Goal: Task Accomplishment & Management: Use online tool/utility

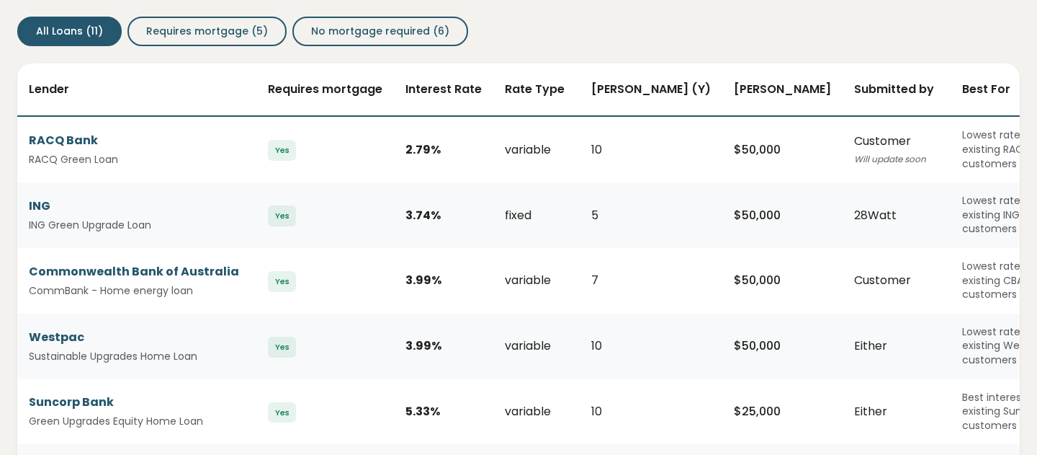
scroll to position [172, 0]
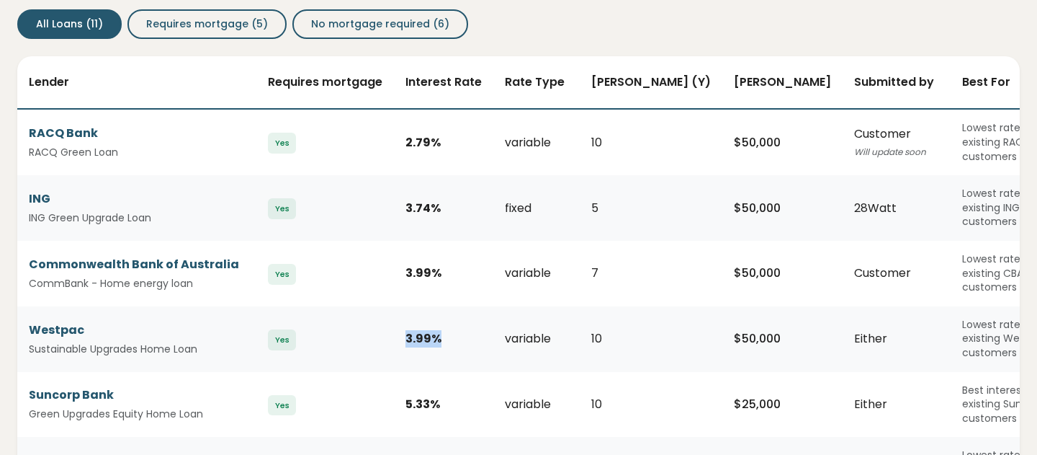
drag, startPoint x: 377, startPoint y: 314, endPoint x: 445, endPoint y: 318, distance: 67.9
click at [445, 318] on tr "Westpac Sustainable Upgrades Home Loan Yes 3.99 % variable 10 $ 50,000 Either L…" at bounding box center [548, 339] width 1063 height 66
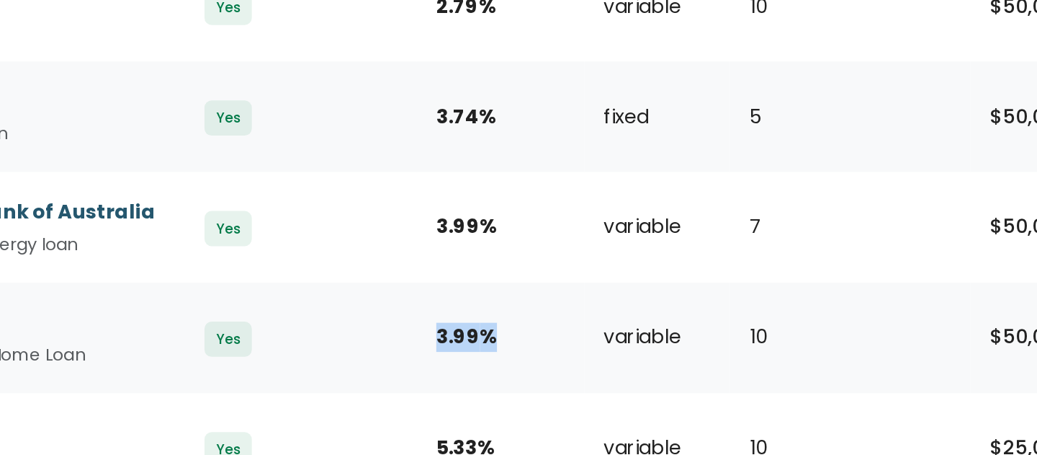
drag, startPoint x: 336, startPoint y: 335, endPoint x: 434, endPoint y: 328, distance: 97.5
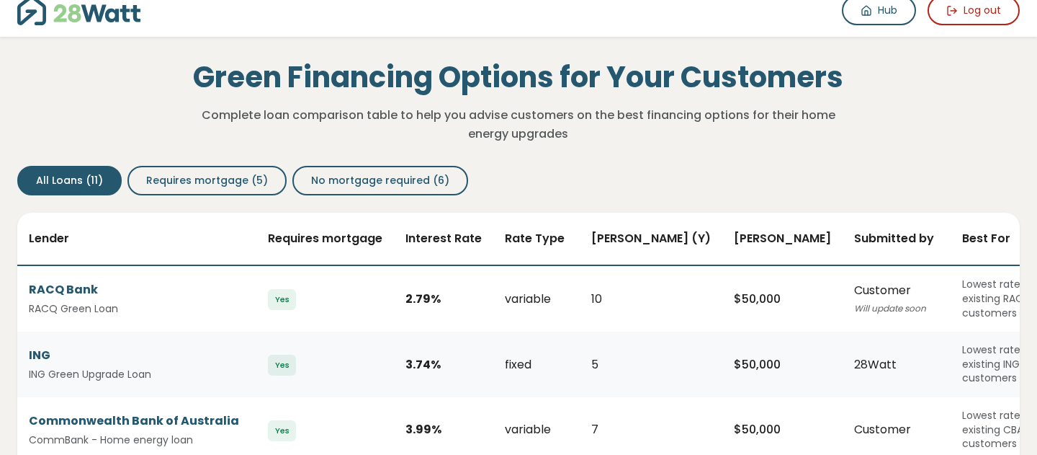
scroll to position [0, 0]
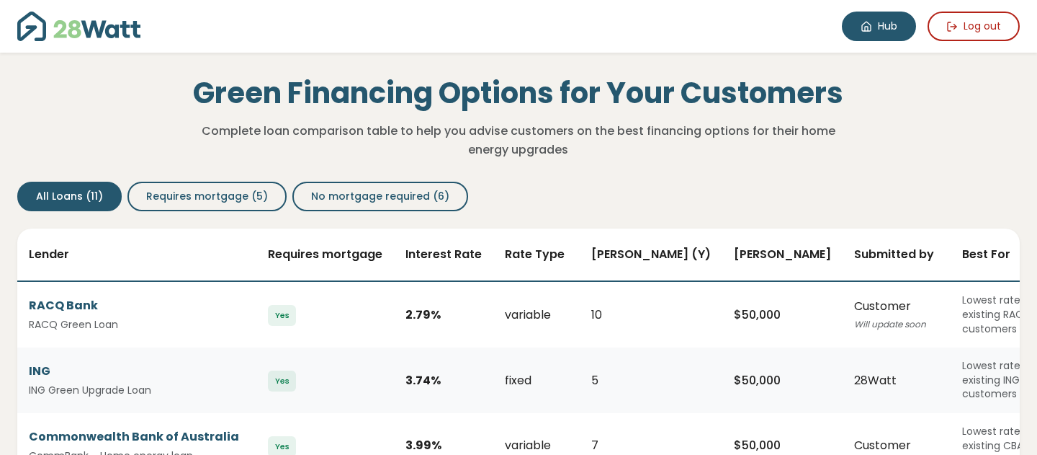
click at [878, 29] on link "Hub" at bounding box center [879, 27] width 74 height 30
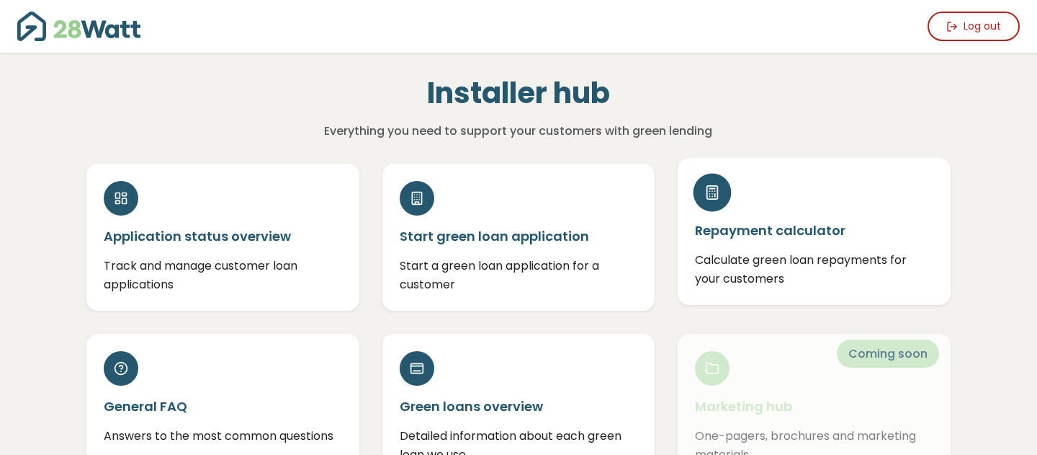
click at [766, 201] on div "Repayment calculator Calculate green loan repayments for your customers" at bounding box center [814, 231] width 273 height 147
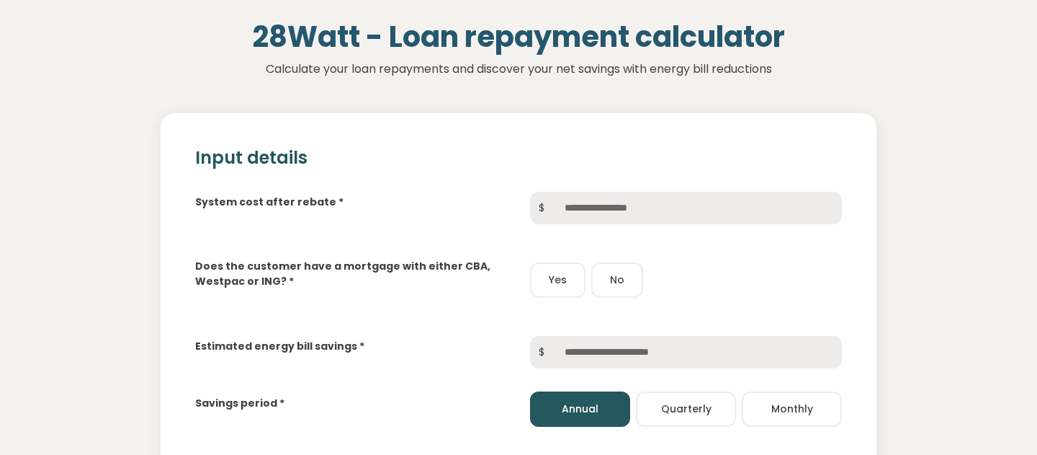
scroll to position [81, 0]
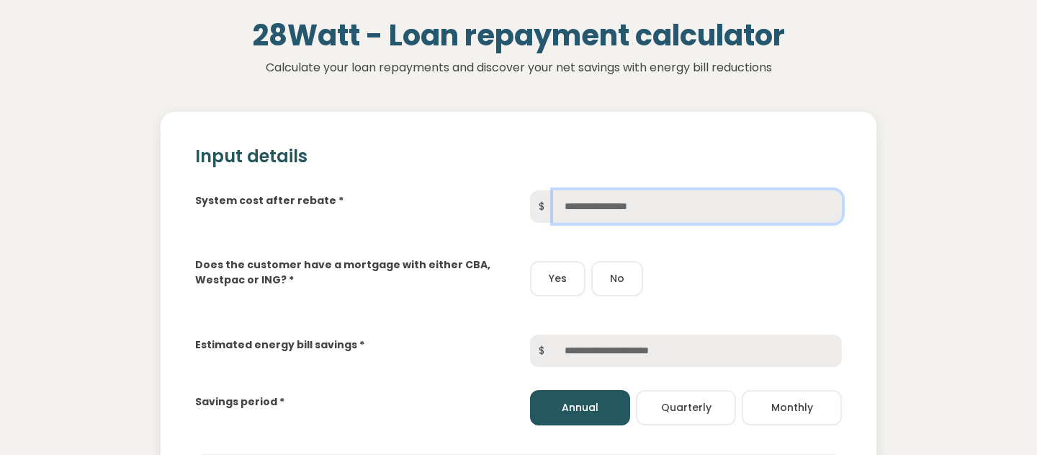
click at [601, 208] on input "text" at bounding box center [697, 206] width 289 height 32
type input "******"
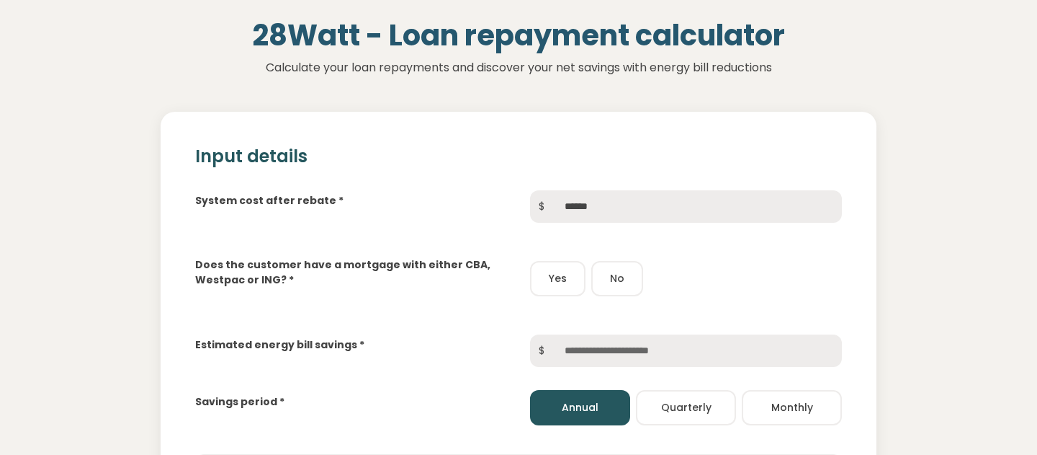
click at [555, 282] on button "Yes" at bounding box center [557, 278] width 55 height 35
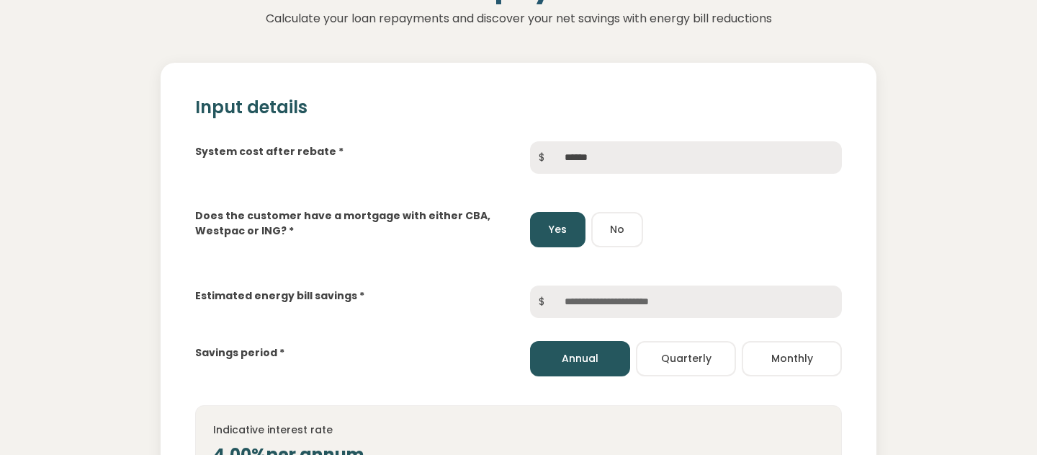
scroll to position [154, 0]
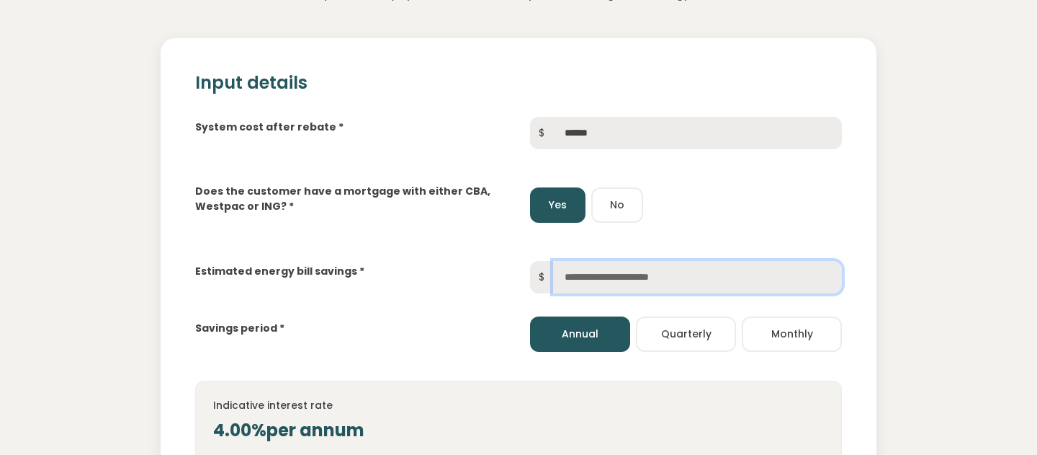
click at [619, 274] on input "text" at bounding box center [697, 277] width 289 height 32
type input "*****"
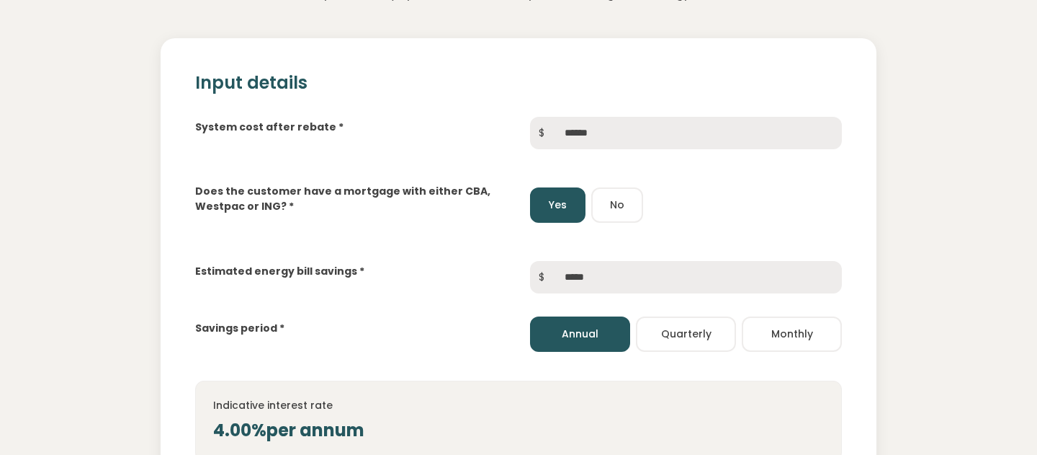
click at [443, 341] on div "Savings period * Annual Quarterly Monthly" at bounding box center [519, 322] width 671 height 58
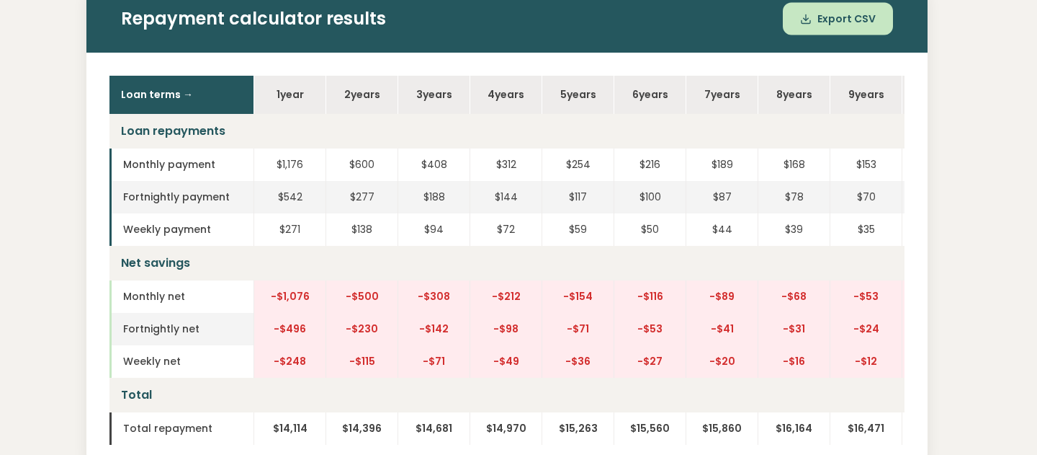
scroll to position [707, 0]
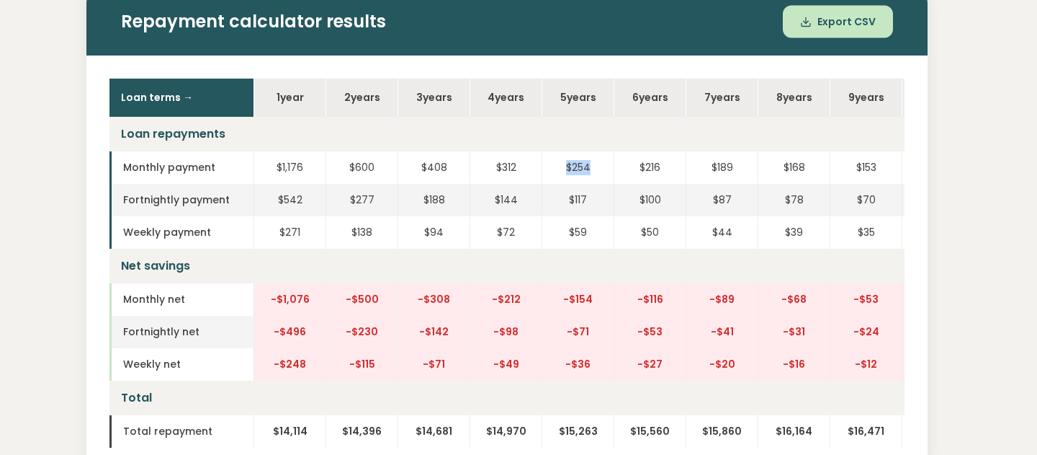
drag, startPoint x: 596, startPoint y: 167, endPoint x: 560, endPoint y: 166, distance: 36.0
click at [560, 166] on td "$254" at bounding box center [578, 167] width 72 height 32
drag, startPoint x: 594, startPoint y: 198, endPoint x: 564, endPoint y: 198, distance: 29.5
click at [564, 198] on td "$117" at bounding box center [578, 200] width 72 height 32
drag, startPoint x: 596, startPoint y: 229, endPoint x: 565, endPoint y: 231, distance: 31.1
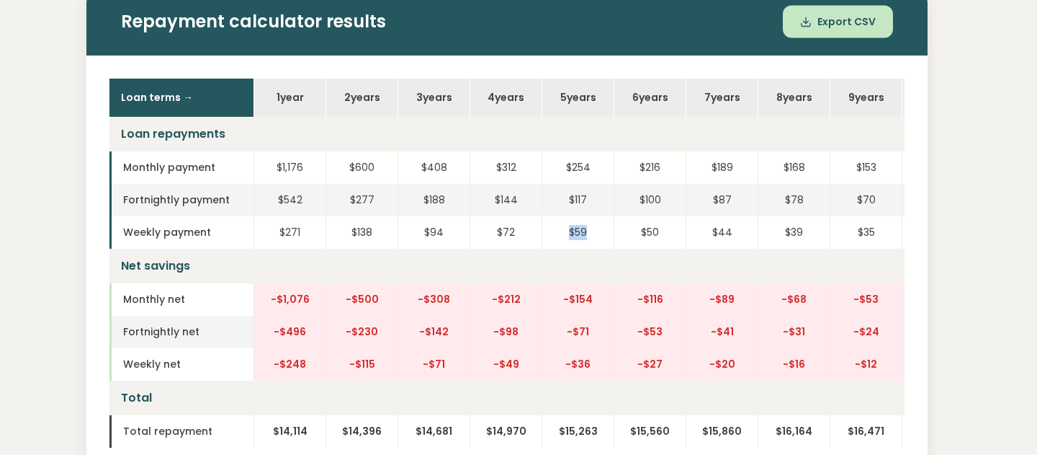
click at [565, 231] on td "$59" at bounding box center [578, 232] width 72 height 32
click at [664, 166] on td "$216" at bounding box center [650, 167] width 72 height 32
drag, startPoint x: 664, startPoint y: 166, endPoint x: 635, endPoint y: 166, distance: 29.5
click at [635, 166] on td "$216" at bounding box center [650, 167] width 72 height 32
drag, startPoint x: 665, startPoint y: 199, endPoint x: 642, endPoint y: 199, distance: 23.1
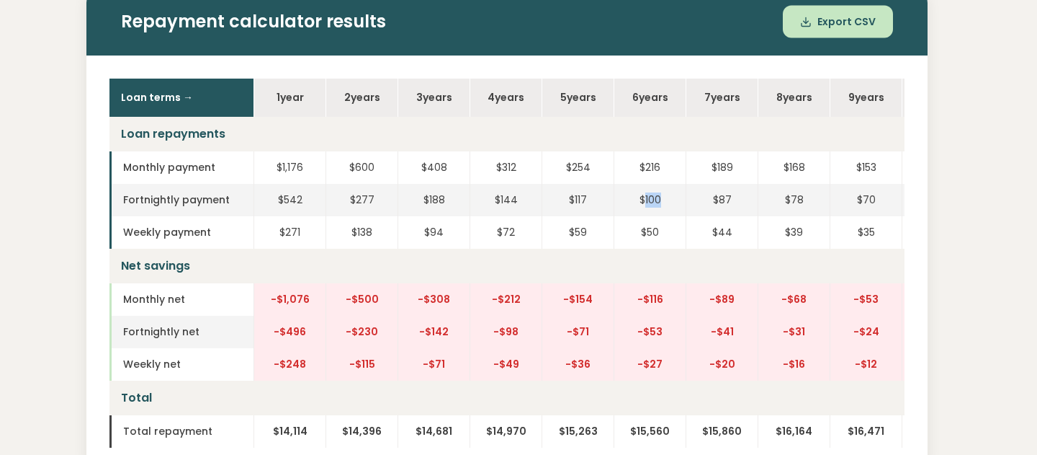
click at [642, 199] on td "$100" at bounding box center [650, 200] width 72 height 32
drag, startPoint x: 667, startPoint y: 231, endPoint x: 635, endPoint y: 232, distance: 32.4
click at [635, 232] on td "$50" at bounding box center [650, 232] width 72 height 32
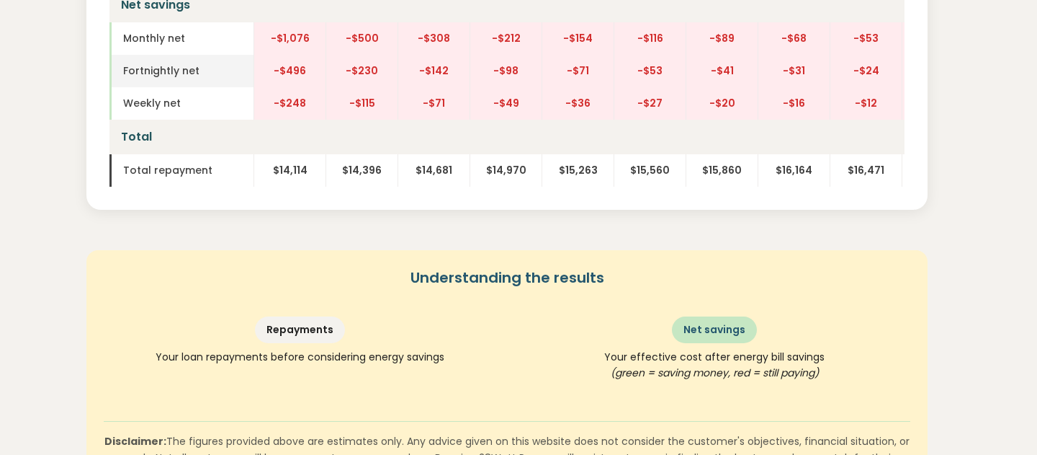
scroll to position [964, 0]
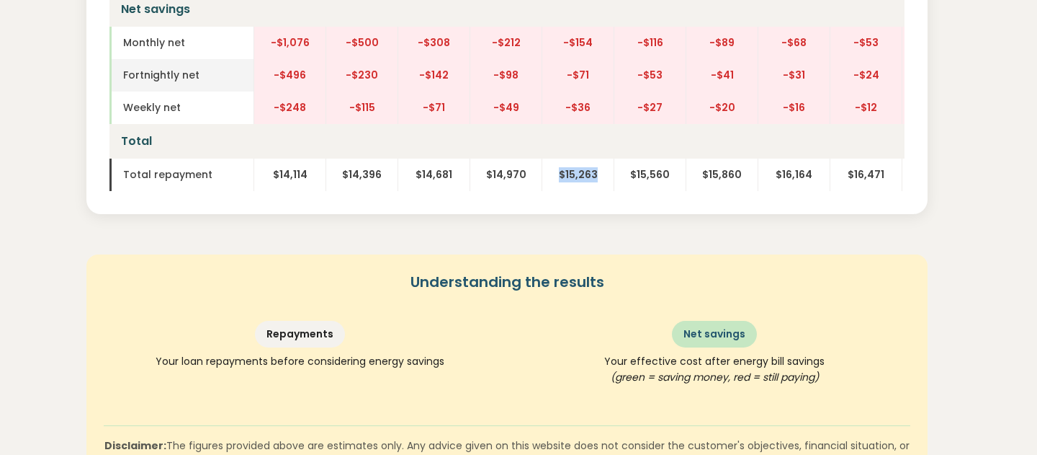
drag, startPoint x: 602, startPoint y: 174, endPoint x: 558, endPoint y: 174, distance: 43.9
click at [558, 174] on td "$15,263" at bounding box center [578, 174] width 72 height 32
click at [678, 175] on td "$15,560" at bounding box center [650, 174] width 72 height 32
drag, startPoint x: 667, startPoint y: 173, endPoint x: 625, endPoint y: 173, distance: 41.8
click at [625, 173] on td "$15,560" at bounding box center [650, 174] width 72 height 32
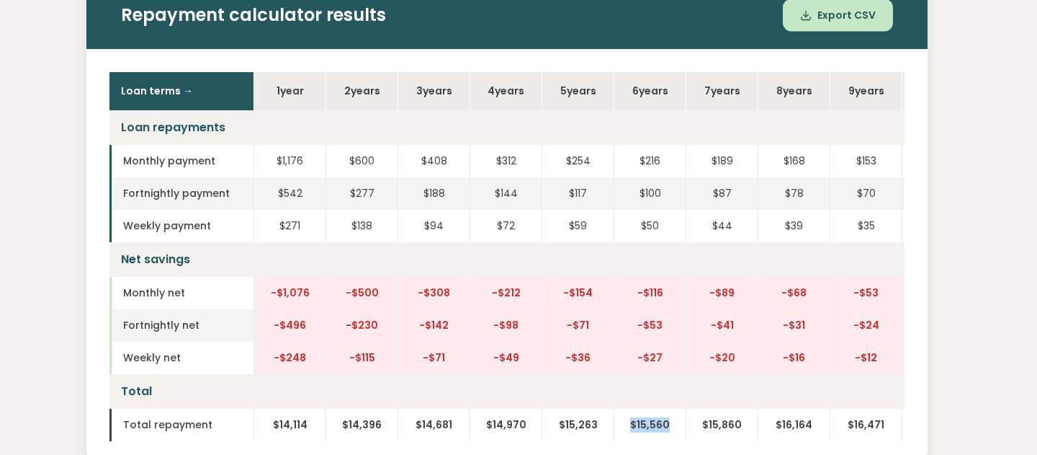
scroll to position [732, 0]
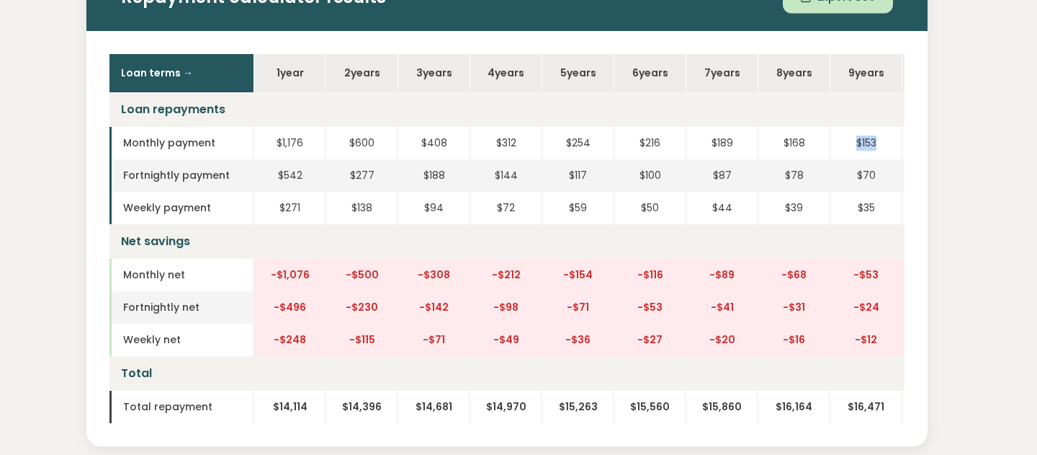
drag, startPoint x: 886, startPoint y: 139, endPoint x: 849, endPoint y: 138, distance: 36.8
click at [849, 138] on td "$153" at bounding box center [866, 143] width 72 height 32
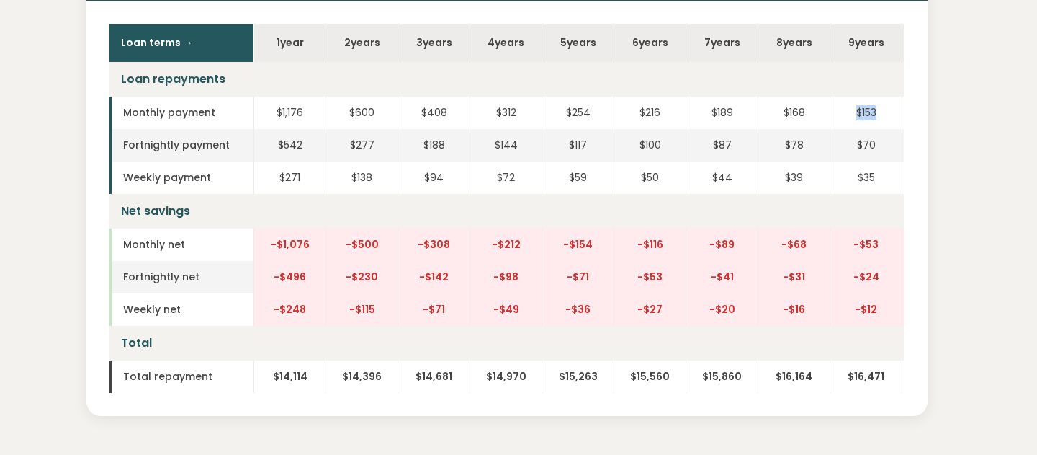
scroll to position [767, 0]
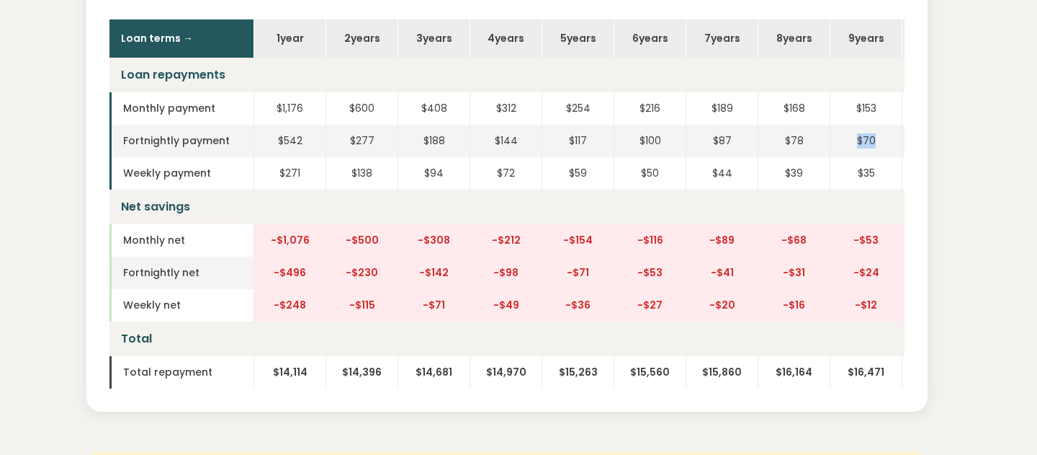
drag, startPoint x: 883, startPoint y: 135, endPoint x: 847, endPoint y: 135, distance: 36.0
click at [847, 135] on td "$70" at bounding box center [866, 141] width 72 height 32
drag, startPoint x: 876, startPoint y: 166, endPoint x: 845, endPoint y: 166, distance: 31.0
click at [845, 166] on td "$35" at bounding box center [866, 173] width 72 height 32
drag, startPoint x: 883, startPoint y: 103, endPoint x: 848, endPoint y: 107, distance: 35.5
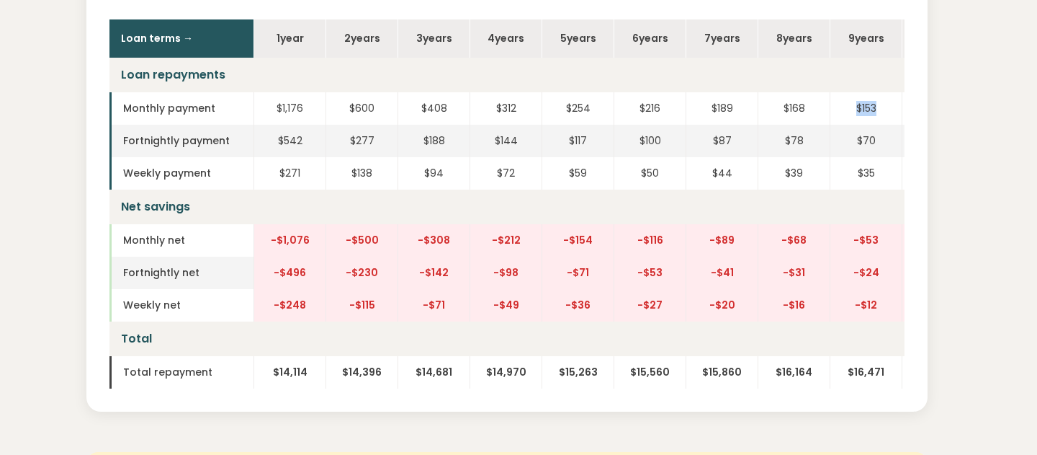
click at [848, 107] on td "$153" at bounding box center [866, 108] width 72 height 32
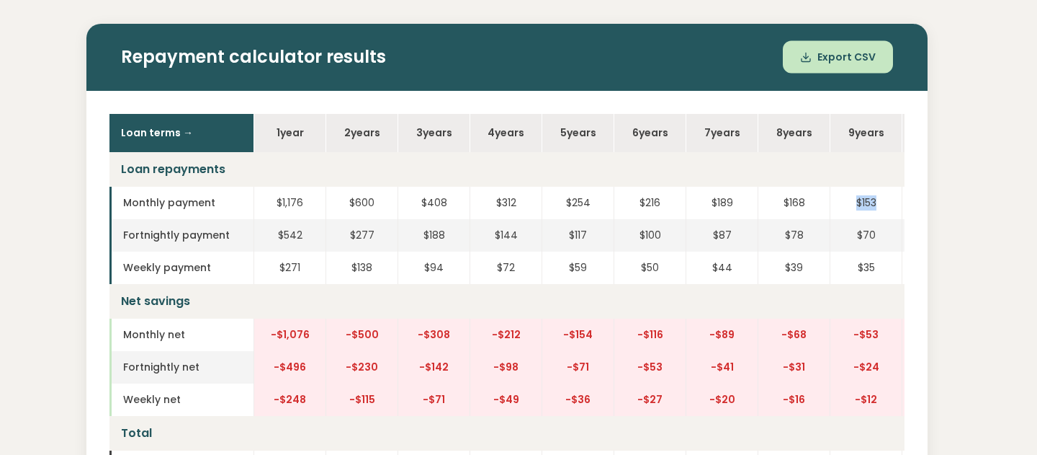
scroll to position [673, 0]
